Goal: Find specific page/section: Find specific page/section

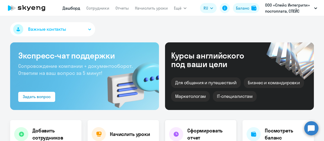
select select "30"
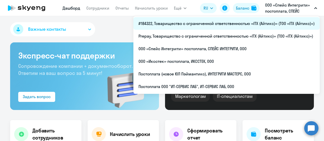
click at [195, 20] on li "#184322, Товарищество с ограниченной ответственностью «ITX (Айтикс)» (ТОО «ITX …" at bounding box center [226, 23] width 186 height 13
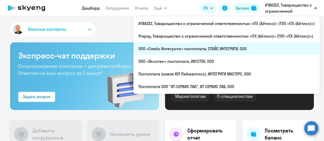
click at [164, 50] on li "ООО «Спейс Интегрити» постоплата, СПЕЙС ИНТЕГРИТИ, ООО" at bounding box center [226, 49] width 186 height 13
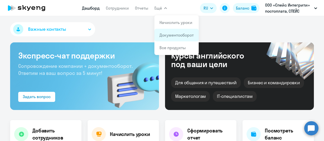
click at [163, 34] on link "Документооборот" at bounding box center [176, 35] width 34 height 5
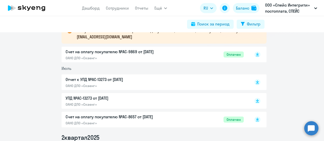
scroll to position [76, 0]
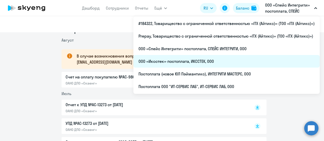
click at [215, 61] on li "ООО «Иксстек» постоплата, ИКССТЕК, ООО" at bounding box center [226, 61] width 186 height 13
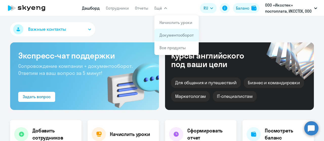
click at [164, 32] on app-menu-item-link "Документооборот" at bounding box center [176, 35] width 34 height 6
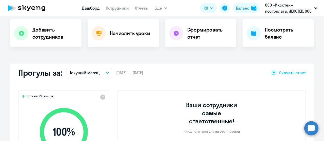
scroll to position [127, 0]
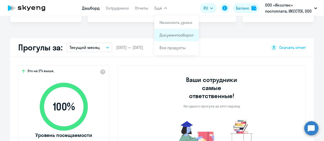
click at [170, 33] on link "Документооборот" at bounding box center [176, 35] width 34 height 5
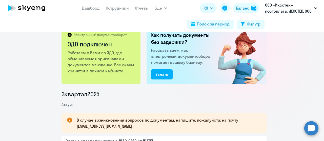
scroll to position [51, 0]
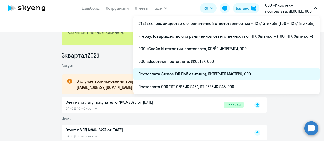
click at [229, 75] on li "Постоплата (новое ЮЛ Пэймантикс), ИНТЕГРИТИ МАСТЕРС, ООО" at bounding box center [226, 74] width 186 height 13
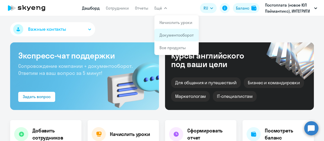
click at [164, 35] on link "Документооборот" at bounding box center [176, 35] width 34 height 5
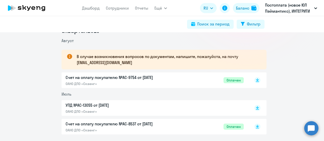
scroll to position [76, 0]
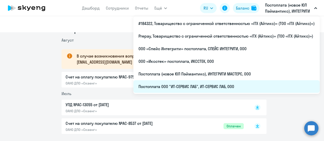
click at [227, 88] on li "Постоплата ООО "ИТ-СЕРВИС ЛАБ", ИТ-СЕРВИС ЛАБ, ООО" at bounding box center [226, 86] width 186 height 13
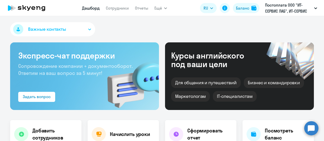
scroll to position [51, 0]
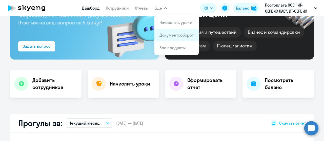
click at [165, 36] on link "Документооборот" at bounding box center [176, 35] width 34 height 5
